Goal: Information Seeking & Learning: Learn about a topic

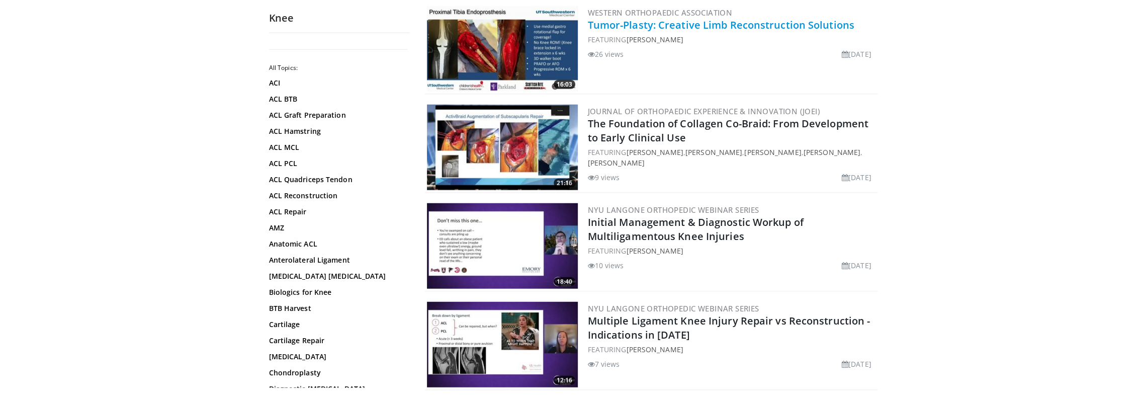
scroll to position [2363, 0]
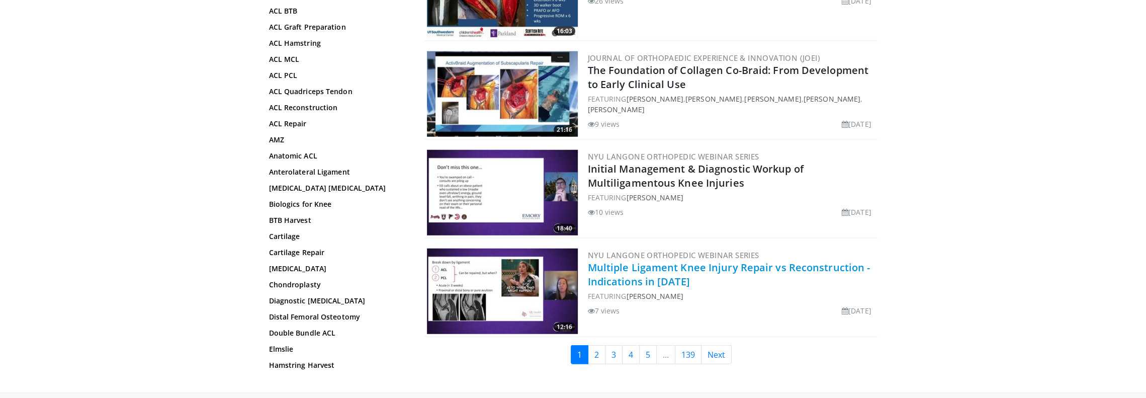
click at [652, 267] on link "Multiple Ligament Knee Injury Repair vs Reconstruction - Indications in 2025" at bounding box center [729, 274] width 283 height 28
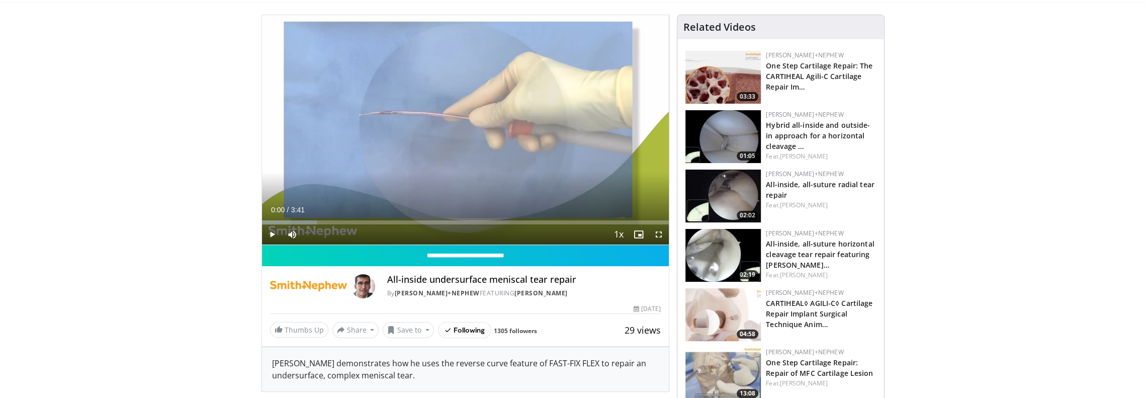
scroll to position [101, 0]
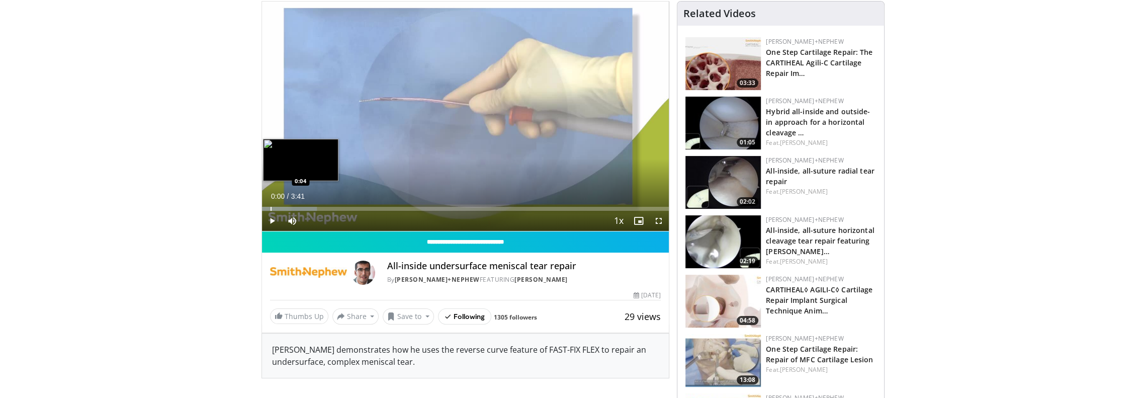
click at [270, 206] on div "Loaded : 13.56% 0:00 0:04" at bounding box center [465, 206] width 407 height 10
click at [300, 205] on div "Loaded : 17.91% 0:04 0:21" at bounding box center [465, 206] width 407 height 10
drag, startPoint x: 315, startPoint y: 208, endPoint x: 344, endPoint y: 210, distance: 29.7
click at [320, 209] on div "Loaded : 22.60% 0:21 0:28" at bounding box center [465, 209] width 407 height 4
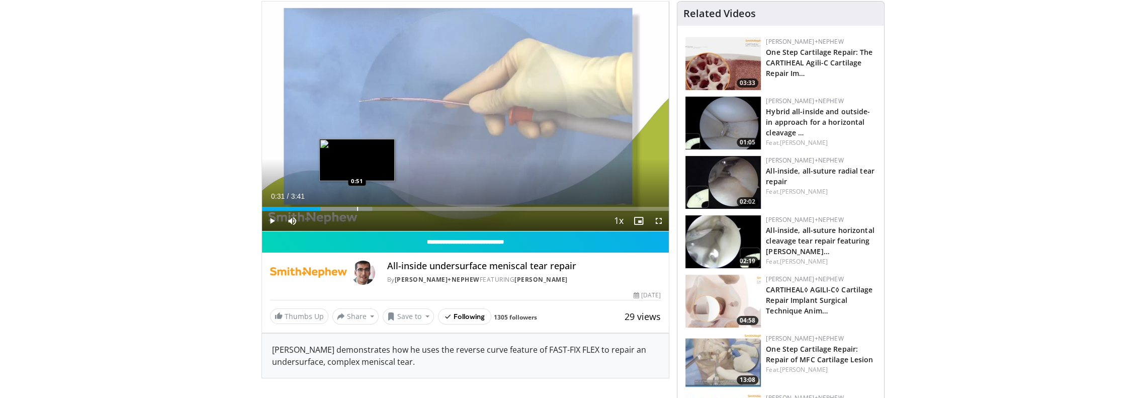
click at [357, 209] on div "Progress Bar" at bounding box center [357, 209] width 1 height 4
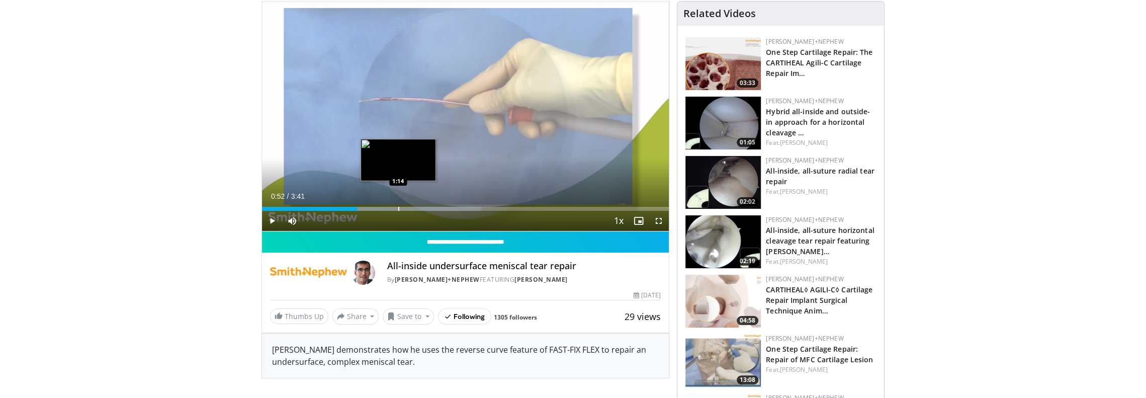
click at [396, 207] on div "Progress Bar" at bounding box center [393, 209] width 175 height 4
click at [272, 222] on span "Video Player" at bounding box center [272, 221] width 20 height 20
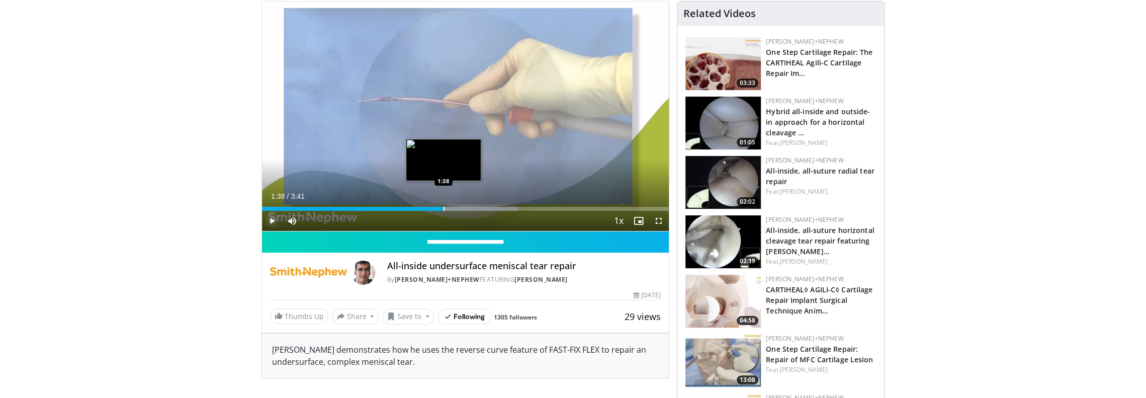
drag, startPoint x: 443, startPoint y: 210, endPoint x: 460, endPoint y: 209, distance: 16.6
click at [443, 209] on div "Progress Bar" at bounding box center [443, 209] width 1 height 4
drag, startPoint x: 472, startPoint y: 209, endPoint x: 491, endPoint y: 210, distance: 18.6
click at [477, 210] on div "Progress Bar" at bounding box center [463, 209] width 145 height 4
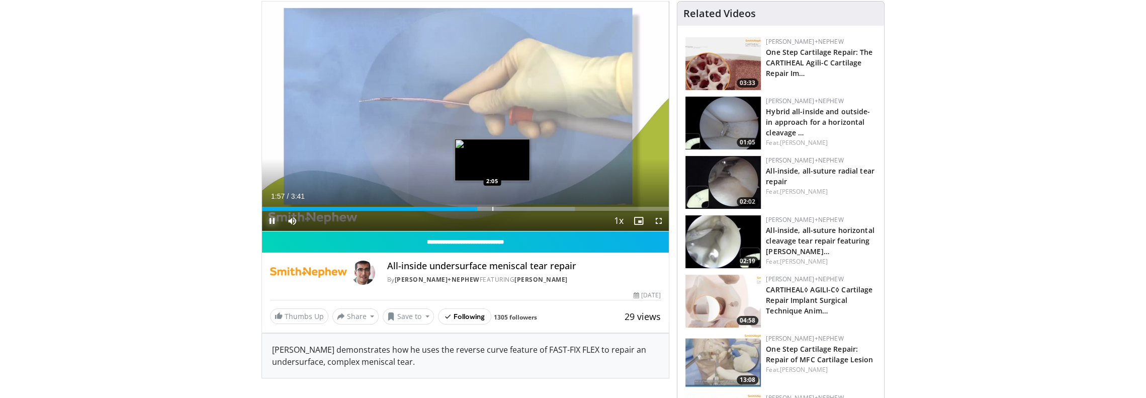
click at [492, 209] on div "Progress Bar" at bounding box center [492, 209] width 1 height 4
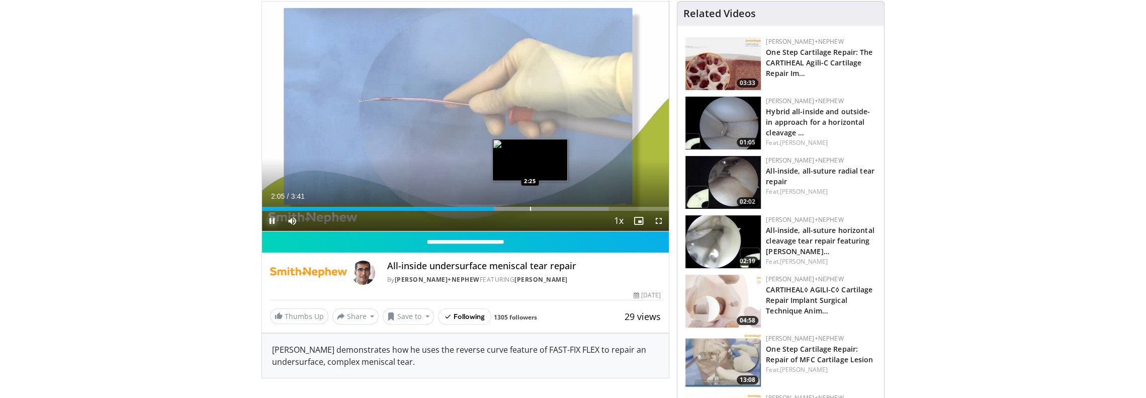
click at [528, 205] on div "Loaded : 85.18% 2:06 2:25" at bounding box center [465, 206] width 407 height 10
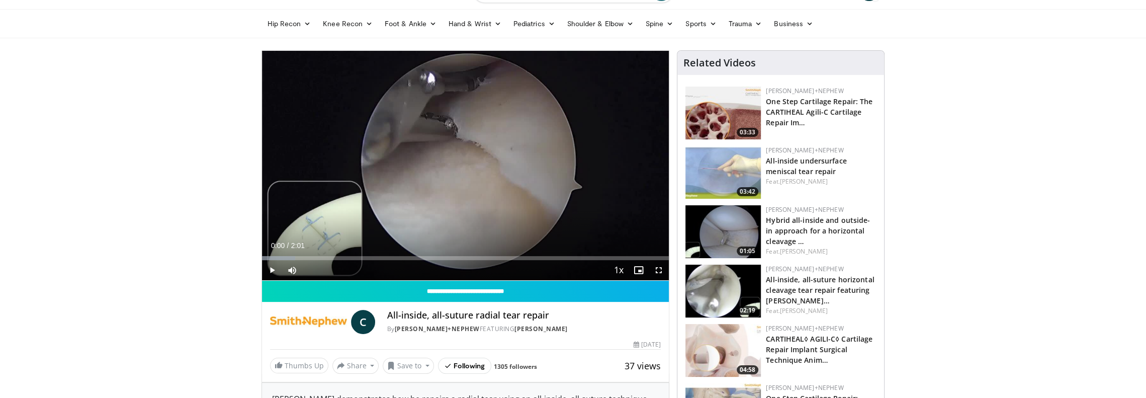
scroll to position [151, 0]
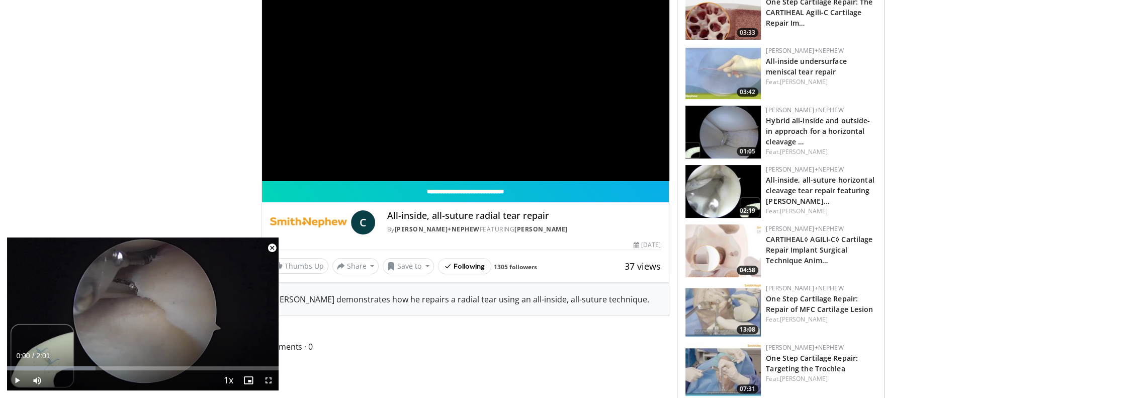
click at [273, 248] on span "Video Player" at bounding box center [272, 248] width 20 height 20
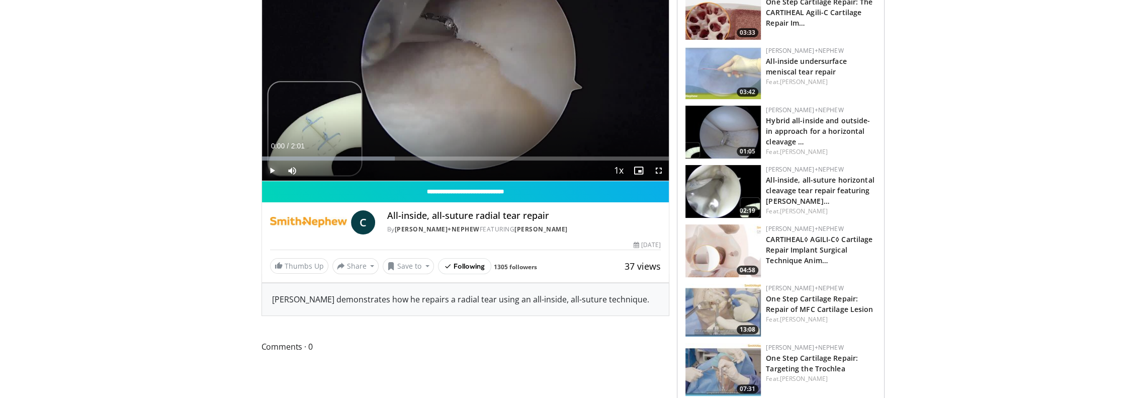
click at [271, 168] on span "Video Player" at bounding box center [272, 170] width 20 height 20
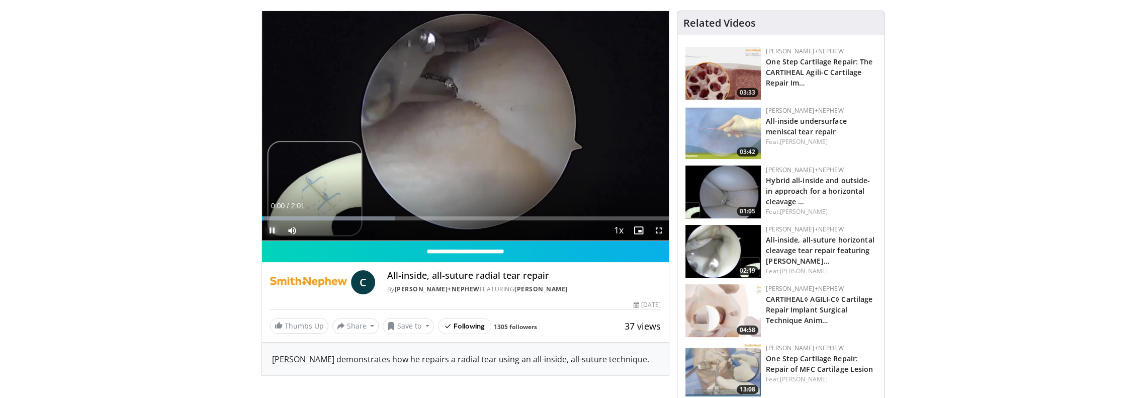
scroll to position [0, 0]
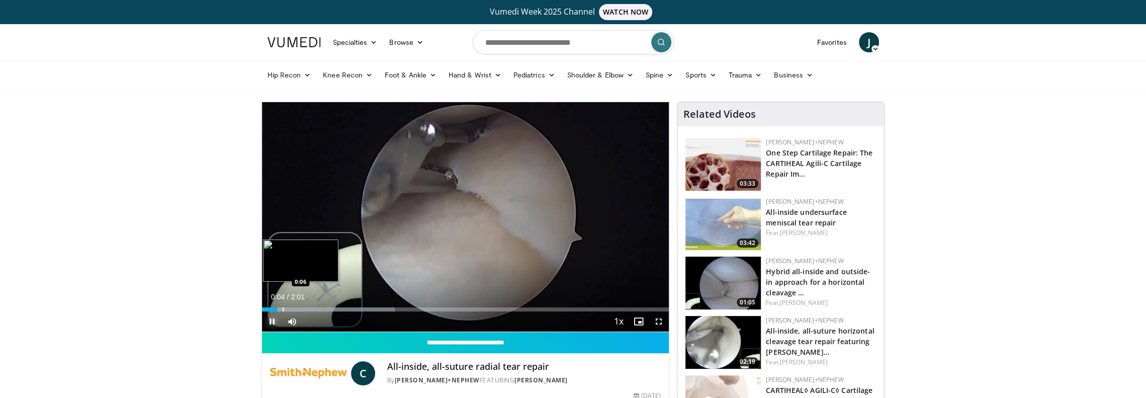
click at [284, 307] on div "Progress Bar" at bounding box center [283, 309] width 1 height 4
click at [293, 309] on div "Loaded : 40.79% 0:08 0:08" at bounding box center [465, 309] width 407 height 4
click at [300, 309] on div "Progress Bar" at bounding box center [300, 309] width 1 height 4
click at [309, 309] on div "Progress Bar" at bounding box center [308, 309] width 1 height 4
click at [315, 309] on div "Progress Bar" at bounding box center [314, 309] width 1 height 4
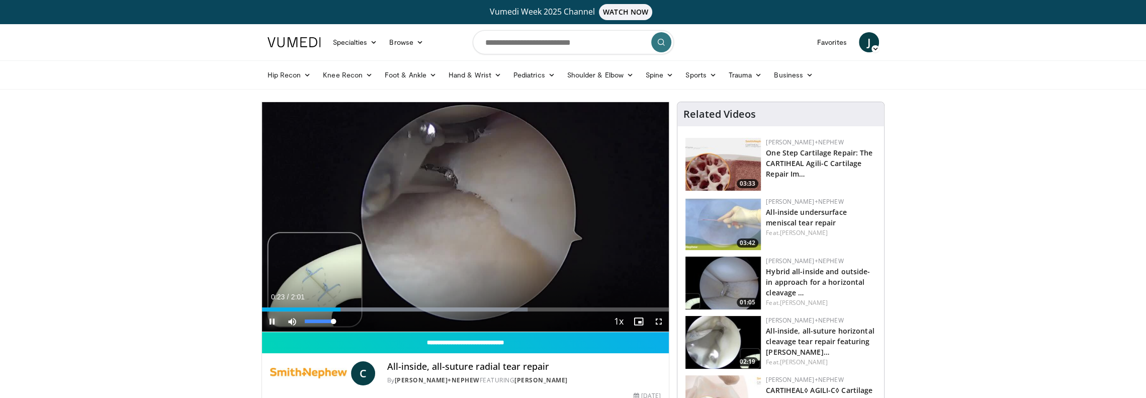
drag, startPoint x: 332, startPoint y: 321, endPoint x: 337, endPoint y: 320, distance: 5.1
click at [337, 320] on div "Mute 100%" at bounding box center [317, 321] width 70 height 20
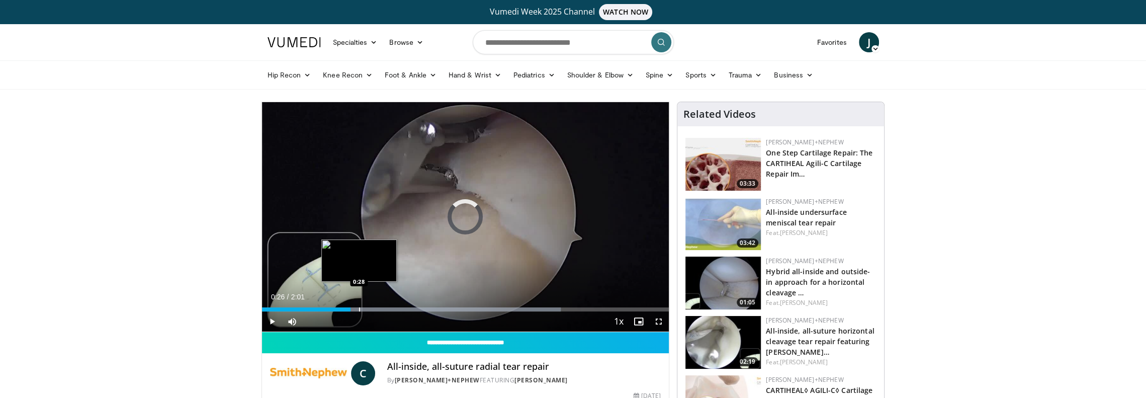
click at [359, 307] on div "Progress Bar" at bounding box center [359, 309] width 1 height 4
drag, startPoint x: 372, startPoint y: 310, endPoint x: 378, endPoint y: 310, distance: 5.6
click at [375, 310] on div "Loaded : 73.47% 0:29 0:31" at bounding box center [465, 309] width 407 height 4
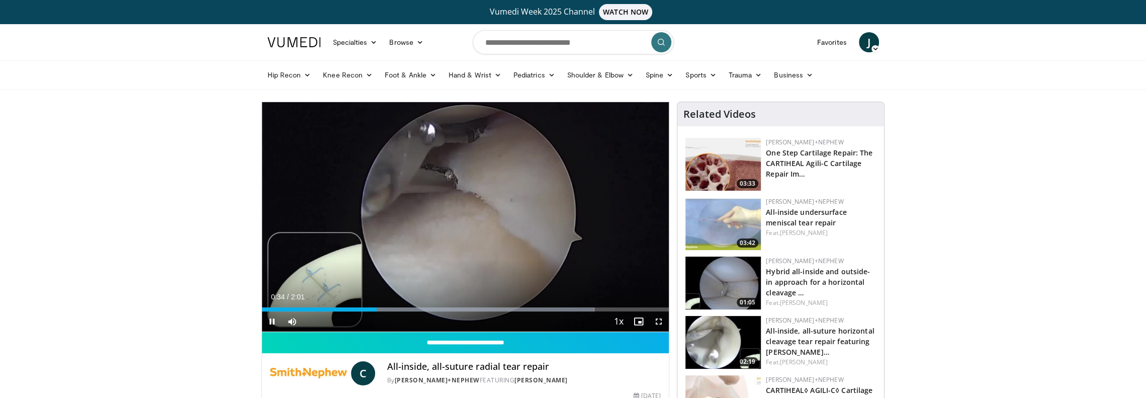
click at [393, 312] on div "Current Time 0:34 / Duration 2:01 Pause Skip Backward Skip Forward Mute 100% Lo…" at bounding box center [465, 321] width 407 height 20
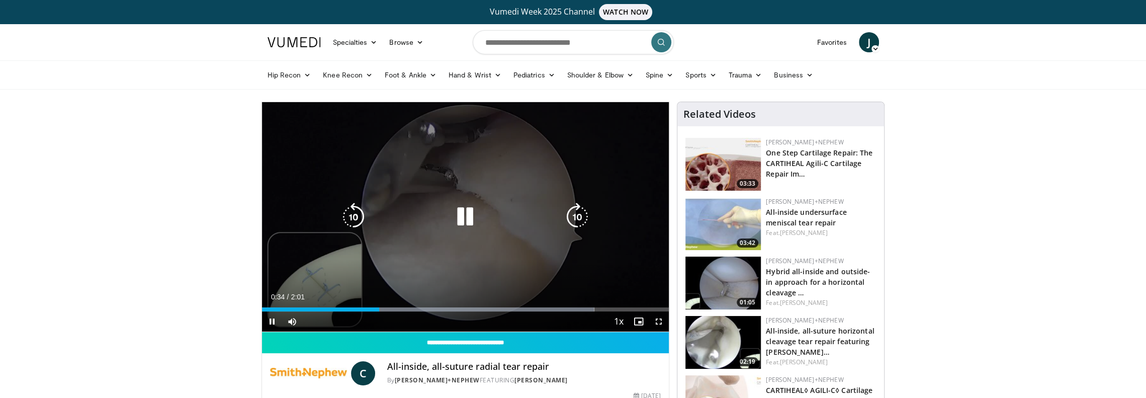
click at [408, 313] on div "Current Time 0:34 / Duration 2:01 Pause Skip Backward Skip Forward Mute 100% Lo…" at bounding box center [465, 321] width 407 height 20
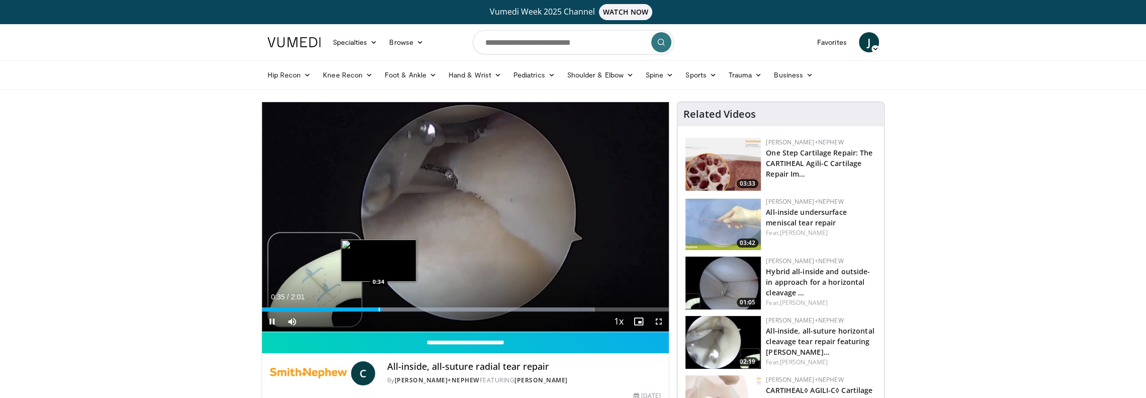
click at [412, 307] on div "Loaded : 81.64% 0:35 0:34" at bounding box center [465, 309] width 407 height 4
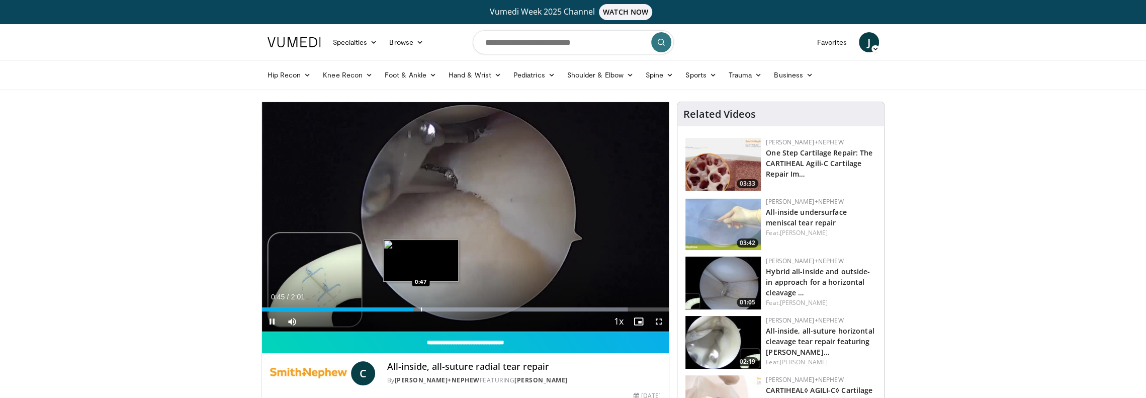
click at [422, 309] on div "Progress Bar" at bounding box center [421, 309] width 1 height 4
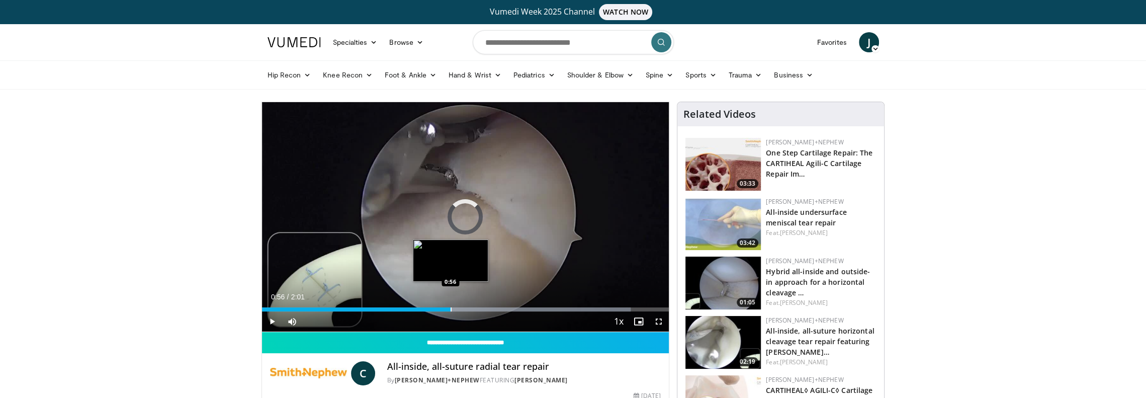
click at [451, 309] on div "Progress Bar" at bounding box center [451, 309] width 1 height 4
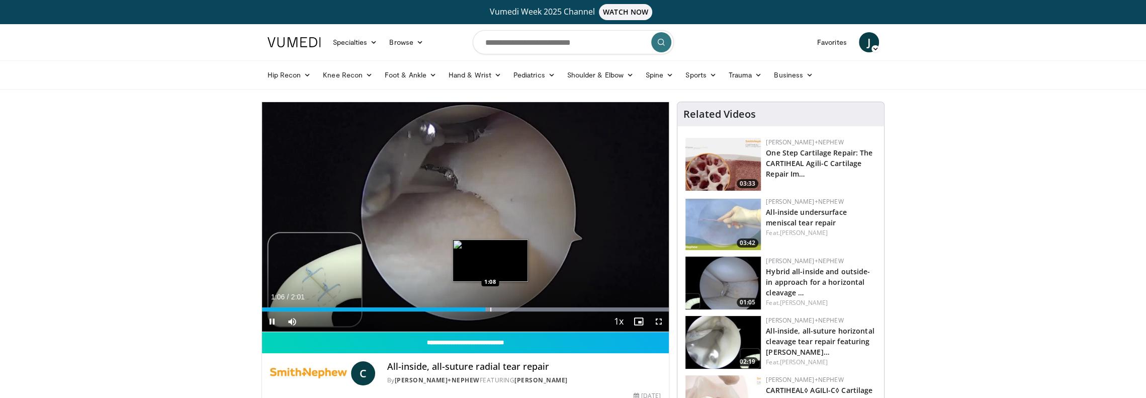
click at [491, 308] on div "Progress Bar" at bounding box center [490, 309] width 1 height 4
click at [499, 308] on div "Loaded : 100.00% 1:08 1:08" at bounding box center [465, 309] width 407 height 4
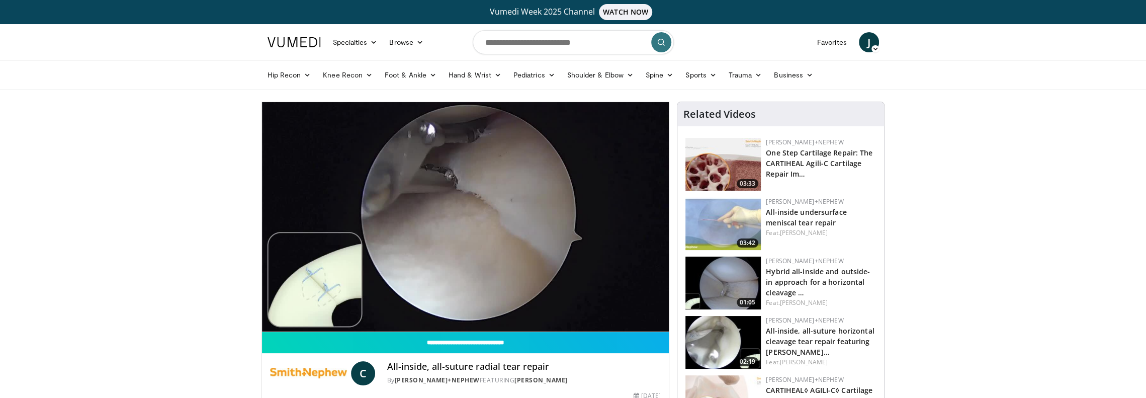
click at [504, 327] on div "Progress Bar" at bounding box center [503, 329] width 1 height 4
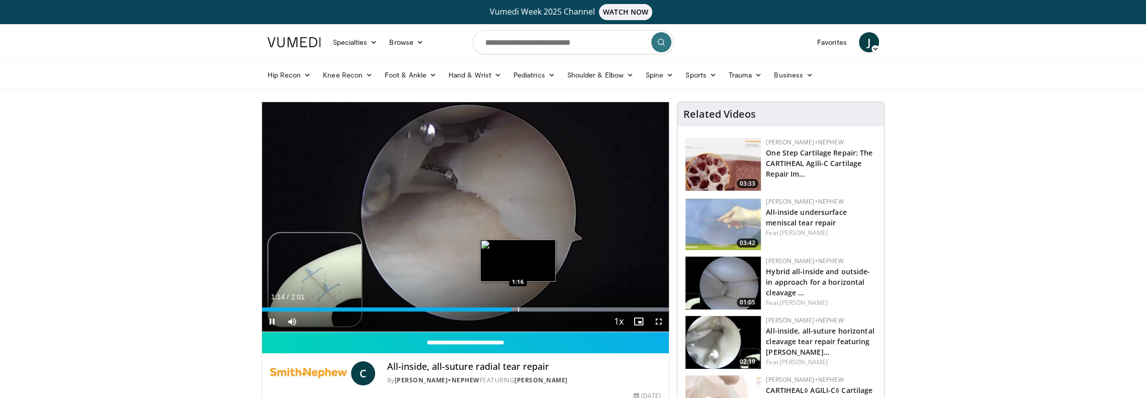
click at [518, 308] on div "Progress Bar" at bounding box center [518, 309] width 1 height 4
click at [530, 310] on div "Progress Bar" at bounding box center [530, 309] width 1 height 4
click at [542, 309] on div "Progress Bar" at bounding box center [542, 309] width 1 height 4
click at [551, 309] on div "Progress Bar" at bounding box center [550, 309] width 1 height 4
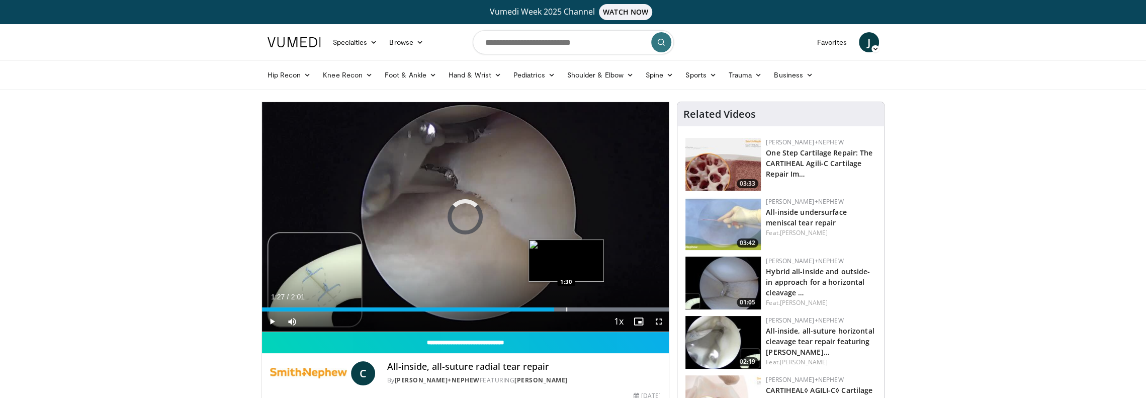
drag, startPoint x: 566, startPoint y: 308, endPoint x: 573, endPoint y: 308, distance: 7.0
click at [567, 308] on div "Progress Bar" at bounding box center [566, 309] width 1 height 4
click at [583, 309] on div "Progress Bar" at bounding box center [583, 309] width 1 height 4
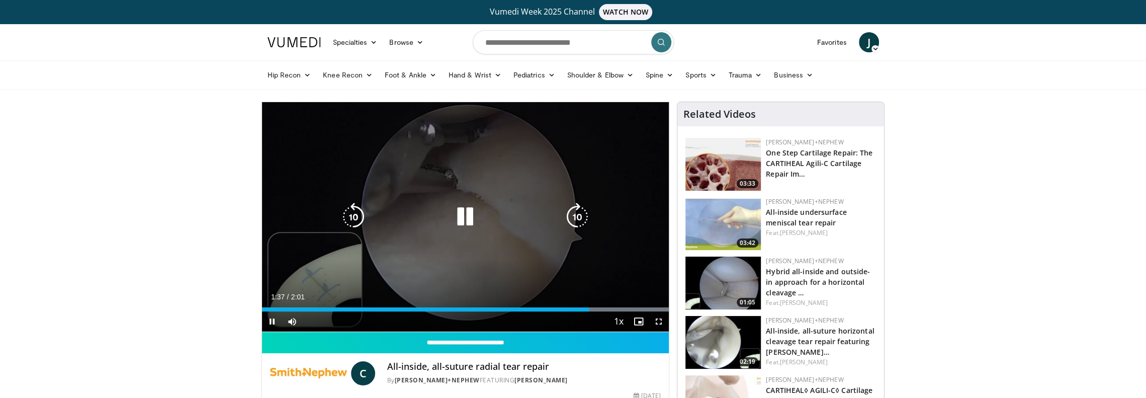
click at [605, 306] on div "10 seconds Tap to unmute" at bounding box center [465, 216] width 407 height 229
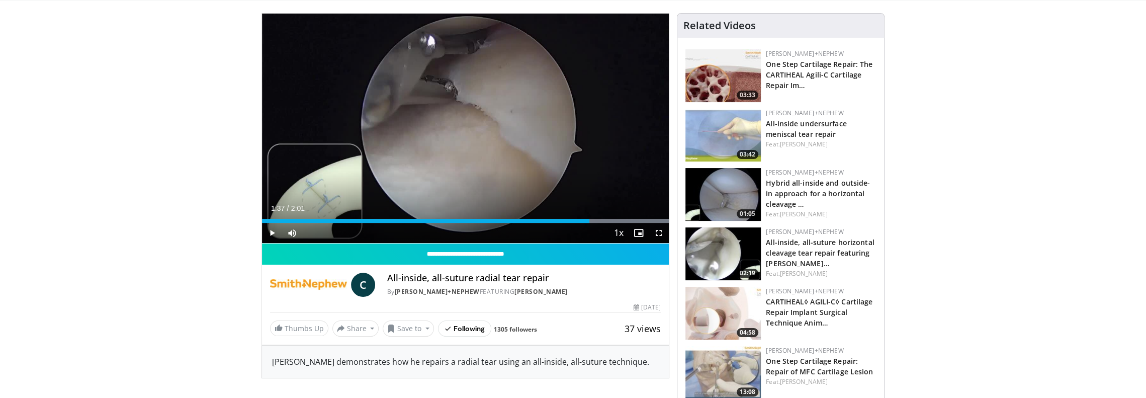
scroll to position [101, 0]
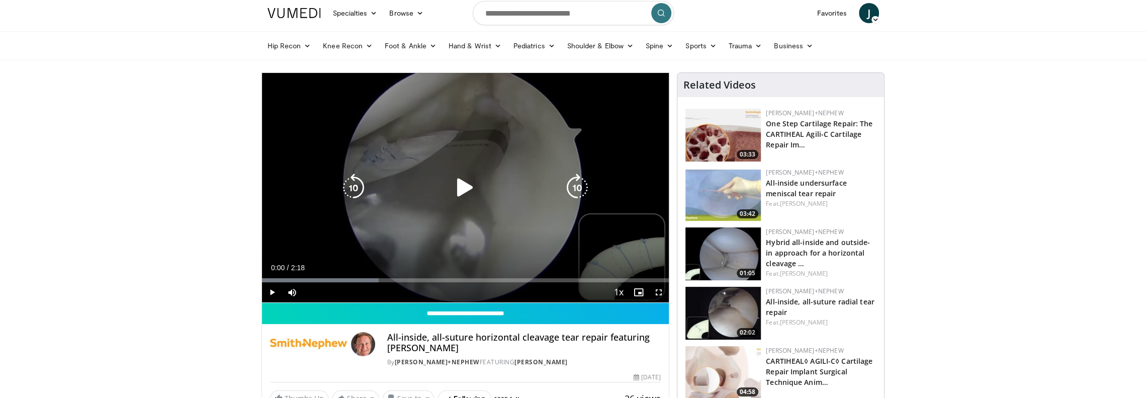
scroll to position [50, 0]
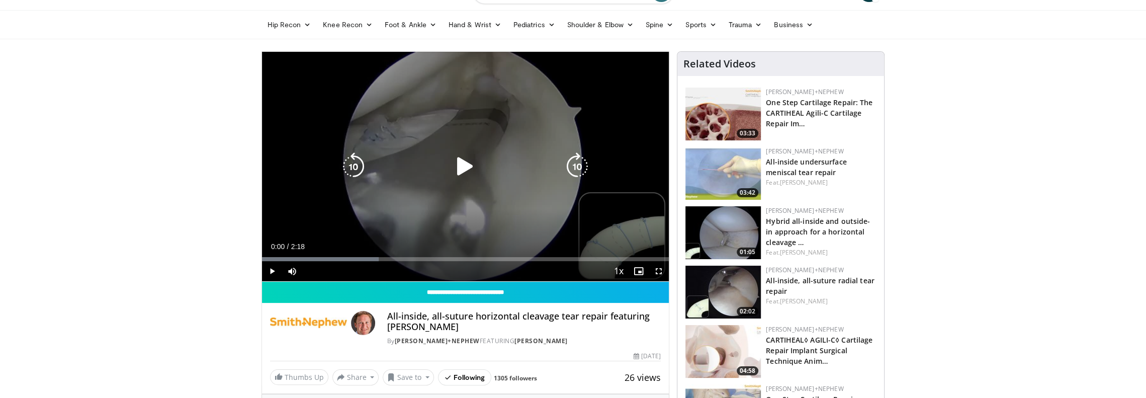
click at [457, 164] on icon "Video Player" at bounding box center [465, 166] width 28 height 28
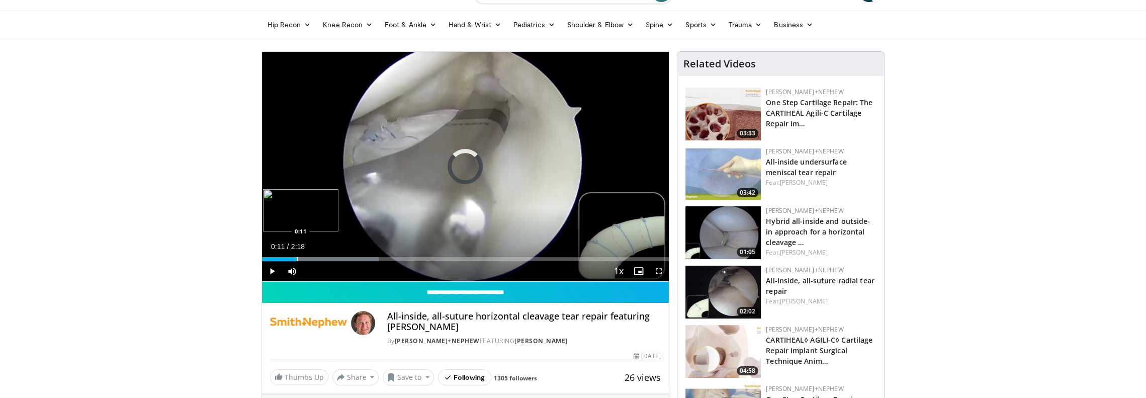
click at [297, 257] on div "Progress Bar" at bounding box center [297, 259] width 1 height 4
drag, startPoint x: 322, startPoint y: 258, endPoint x: 339, endPoint y: 258, distance: 17.6
click at [323, 258] on div "Progress Bar" at bounding box center [349, 259] width 175 height 4
click at [342, 258] on div "Progress Bar" at bounding box center [342, 259] width 1 height 4
click at [390, 260] on div "Progress Bar" at bounding box center [393, 259] width 263 height 4
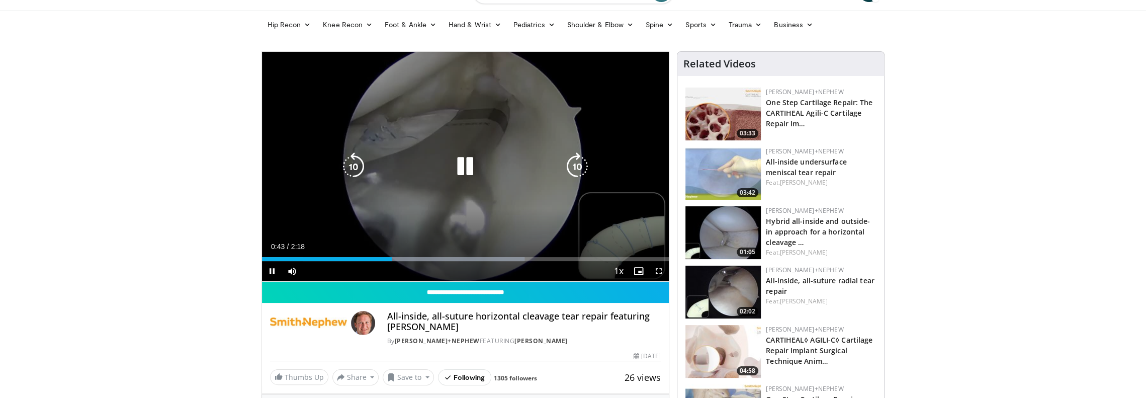
click at [427, 261] on div "Current Time 0:43 / Duration 2:18 Pause Skip Backward Skip Forward Mute 0% Load…" at bounding box center [465, 271] width 407 height 20
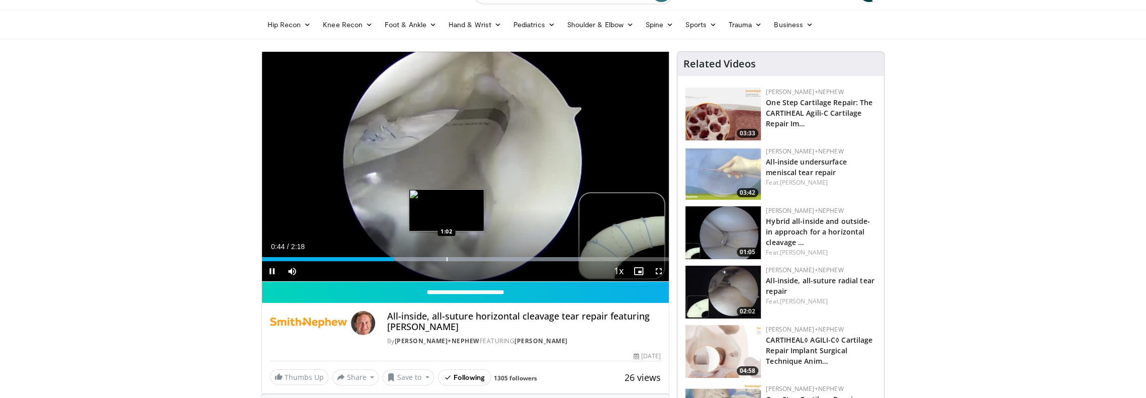
click at [446, 258] on div "Progress Bar" at bounding box center [446, 259] width 1 height 4
click at [490, 258] on div "Loaded : 78.88% 1:03 1:04" at bounding box center [465, 259] width 407 height 4
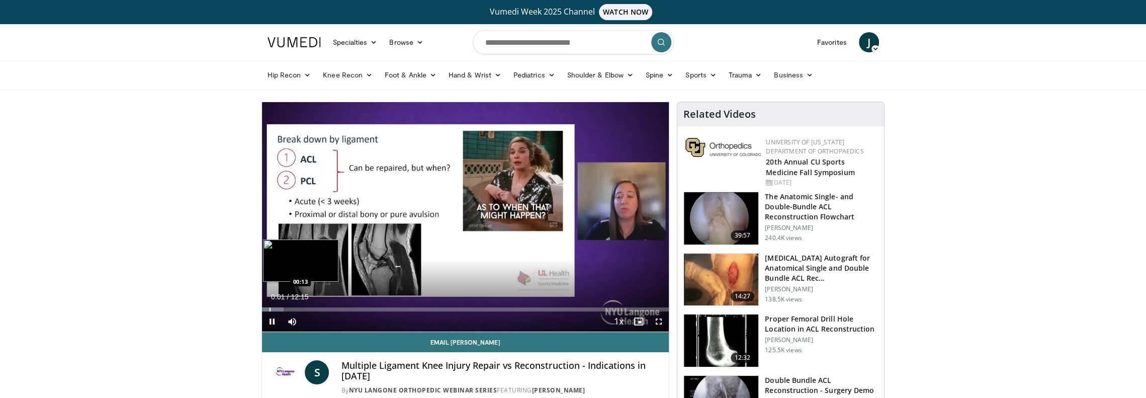
click at [270, 310] on div "Progress Bar" at bounding box center [270, 309] width 1 height 4
click at [268, 310] on div "Loaded : 9.53% 00:13 00:13" at bounding box center [465, 309] width 407 height 4
click at [270, 323] on span "Video Player" at bounding box center [272, 321] width 20 height 20
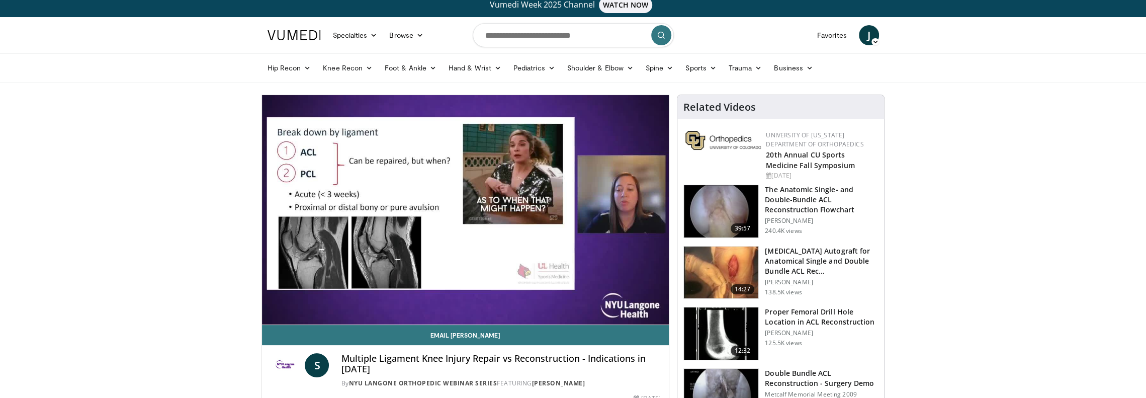
scroll to position [50, 0]
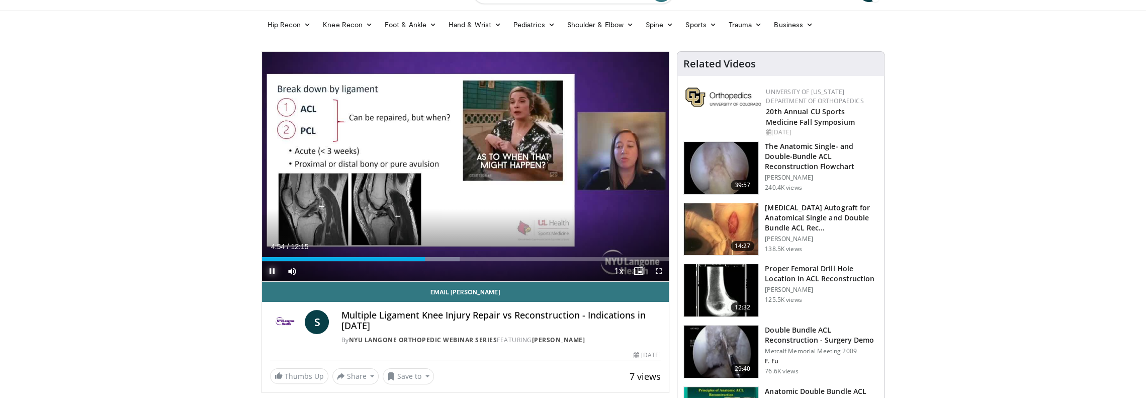
click at [272, 270] on span "Video Player" at bounding box center [272, 271] width 20 height 20
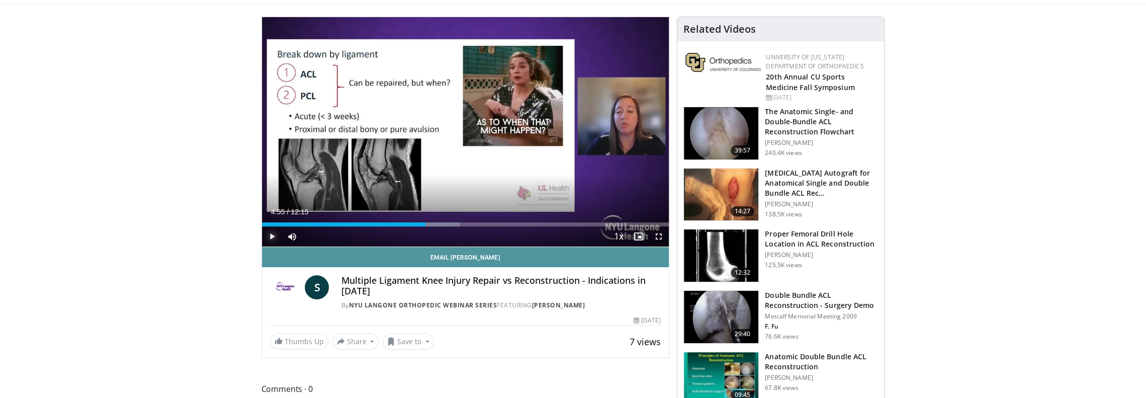
scroll to position [101, 0]
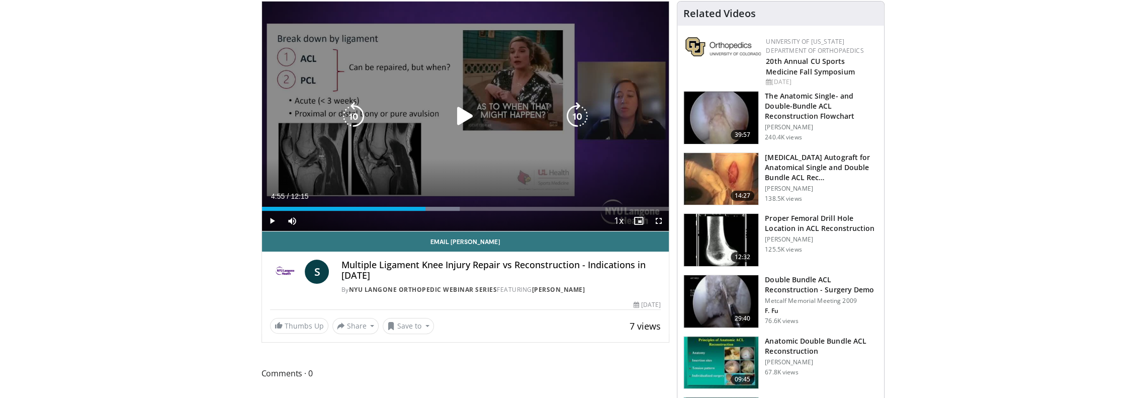
click at [433, 119] on div "Video Player" at bounding box center [465, 116] width 244 height 20
click at [457, 121] on icon "Video Player" at bounding box center [465, 116] width 28 height 28
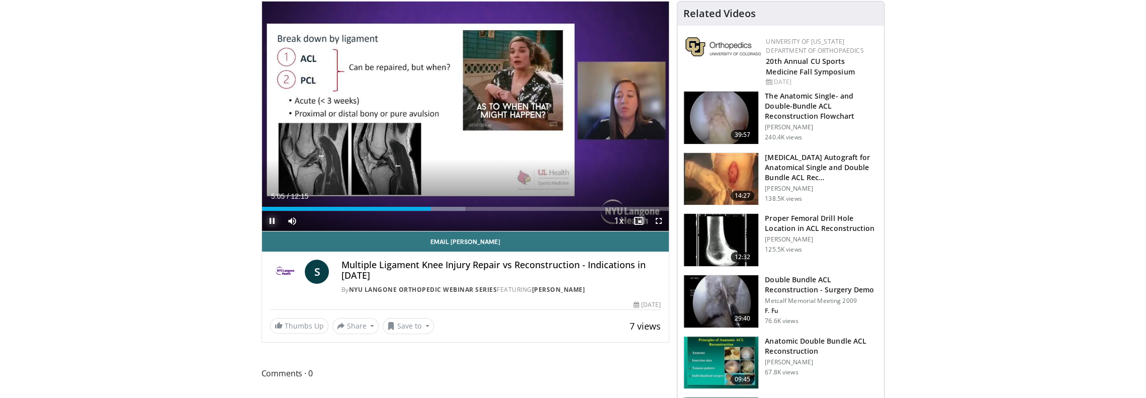
drag, startPoint x: 272, startPoint y: 219, endPoint x: 275, endPoint y: 213, distance: 6.5
click at [272, 218] on span "Video Player" at bounding box center [272, 221] width 20 height 20
